Goal: Communication & Community: Answer question/provide support

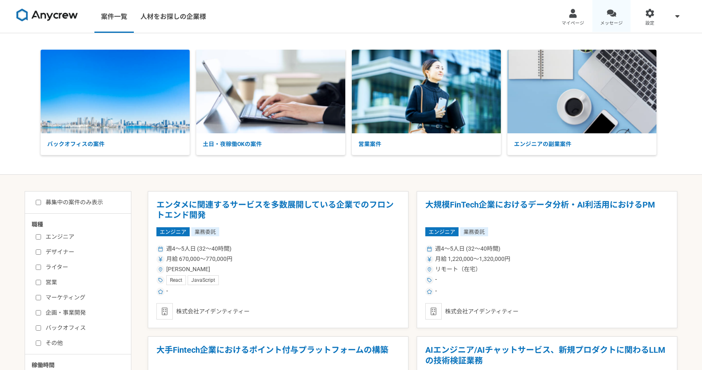
click at [609, 12] on div at bounding box center [611, 13] width 9 height 9
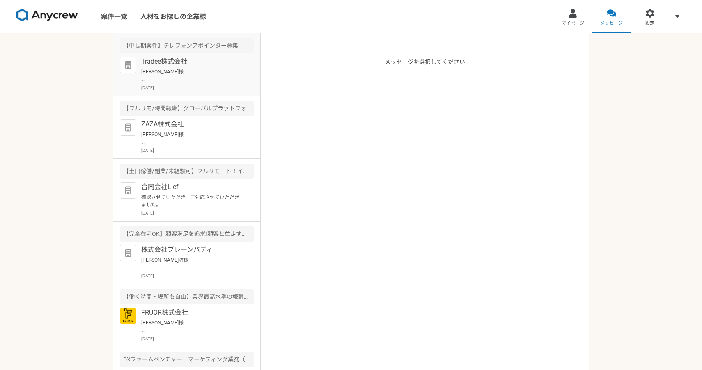
click at [200, 79] on p "[PERSON_NAME]様 お世話になっております。[PERSON_NAME]防です。 ご理解いただきありがとうございます。 またどこかで機会ありましたらよ…" at bounding box center [191, 75] width 101 height 15
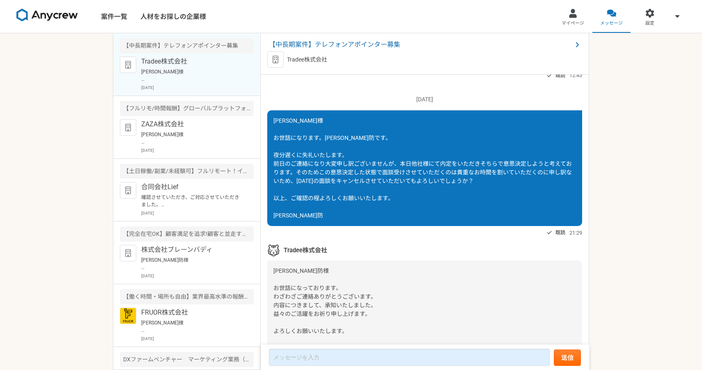
scroll to position [625, 0]
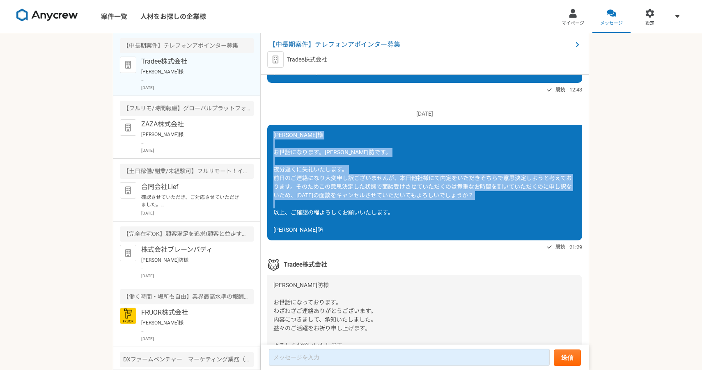
drag, startPoint x: 275, startPoint y: 161, endPoint x: 308, endPoint y: 252, distance: 97.4
click at [309, 241] on div "[PERSON_NAME]様 お世話になります。[PERSON_NAME]防です。 夜分遅くに失礼いたします。 前日のご連絡になり大変申し訳ございませんが、本…" at bounding box center [424, 183] width 315 height 116
copy span "[PERSON_NAME]様 お世話になります。[PERSON_NAME]防です。 夜分遅くに失礼いたします。 前日のご連絡になり大変申し訳ございませんが、本…"
